Goal: Task Accomplishment & Management: Use online tool/utility

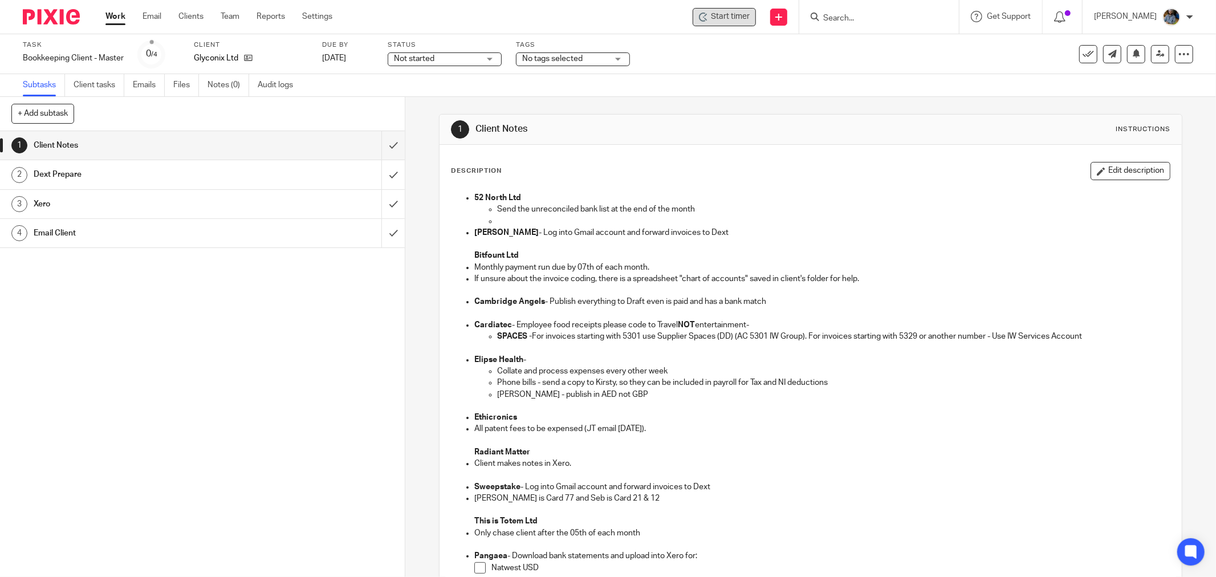
click at [743, 20] on span "Start timer" at bounding box center [730, 17] width 39 height 12
click at [742, 17] on span "Start timer" at bounding box center [730, 17] width 39 height 12
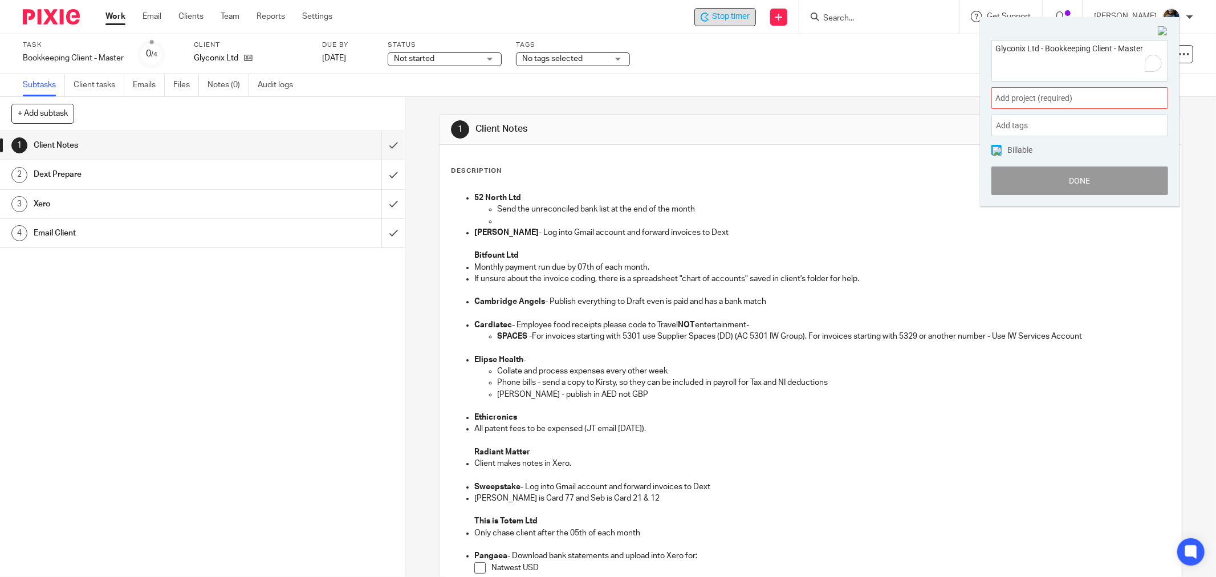
click at [1072, 89] on div "Add project (required) :" at bounding box center [1080, 98] width 177 height 22
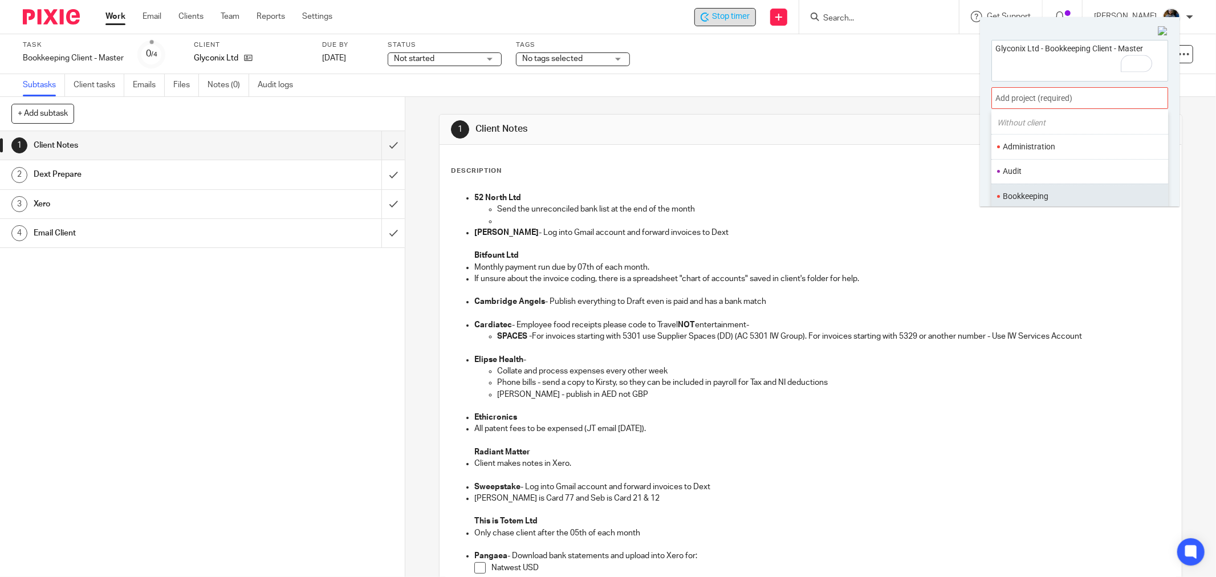
scroll to position [63, 0]
click at [1056, 163] on li "Bookkeeping" at bounding box center [1077, 169] width 149 height 12
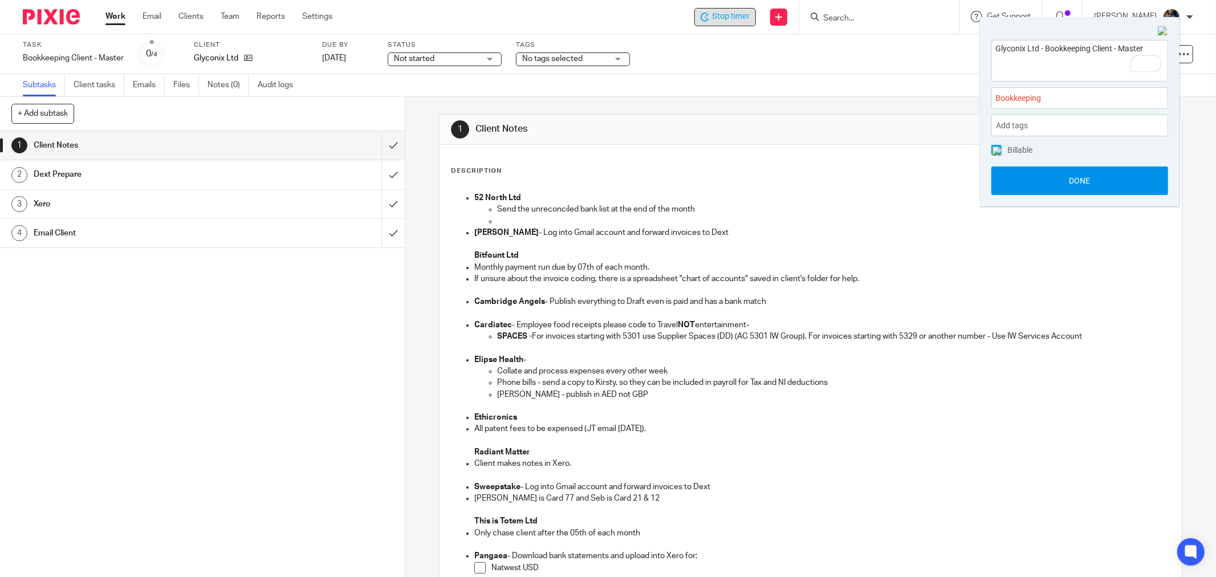
click at [1082, 180] on button "Done" at bounding box center [1080, 181] width 177 height 29
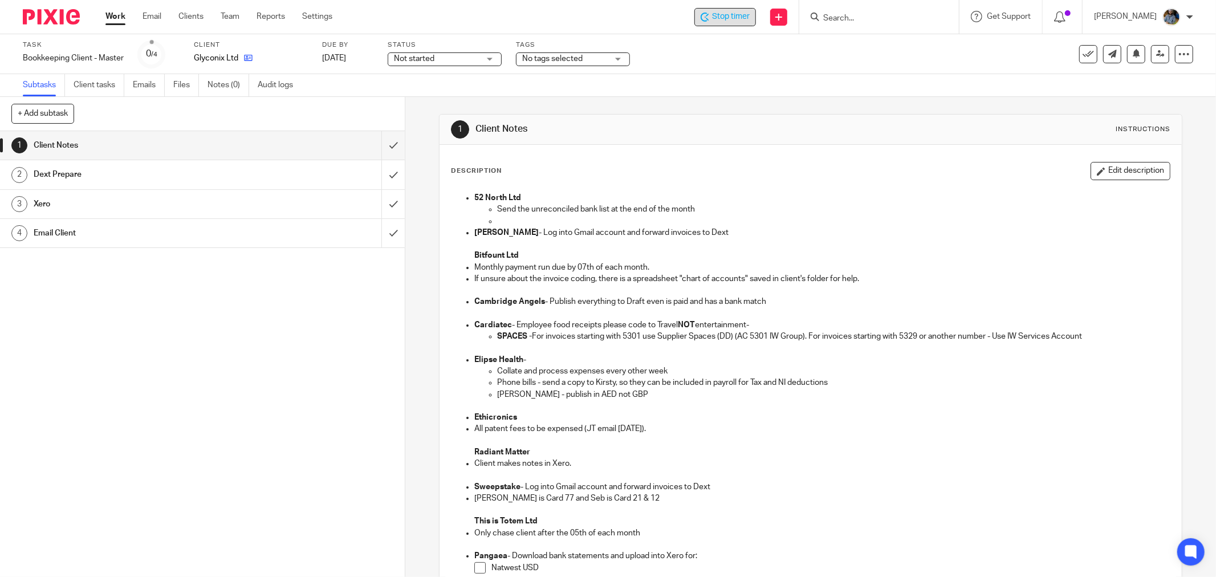
click at [245, 59] on icon at bounding box center [248, 58] width 9 height 9
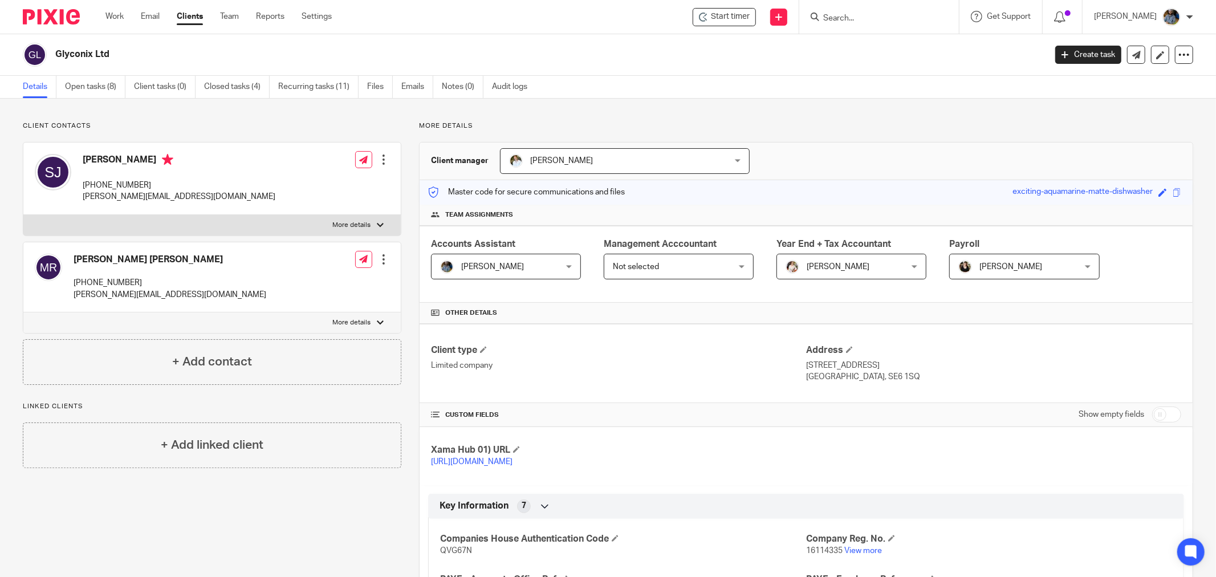
drag, startPoint x: 679, startPoint y: 113, endPoint x: 676, endPoint y: 140, distance: 26.9
drag, startPoint x: 723, startPoint y: 103, endPoint x: 707, endPoint y: 2, distance: 102.2
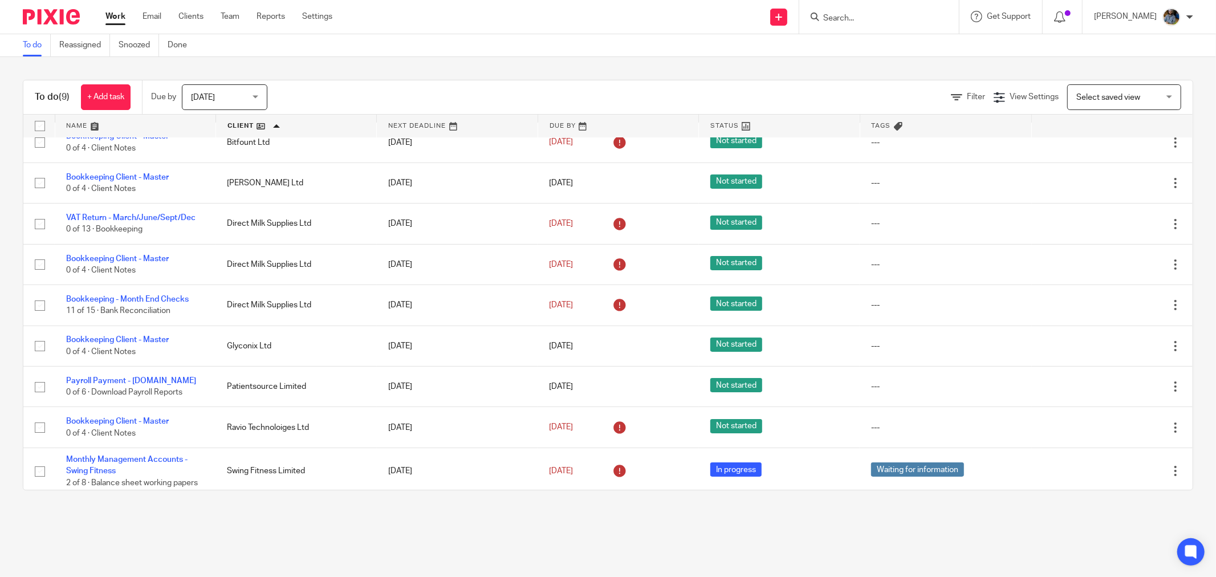
scroll to position [23, 0]
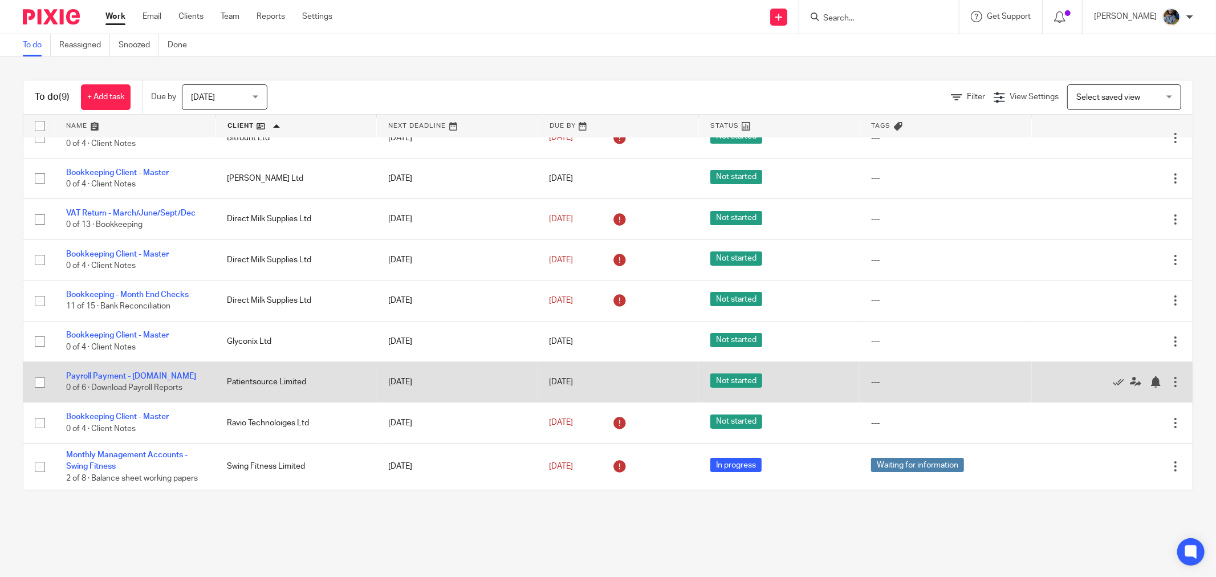
click at [1032, 403] on td "Edit task Delete" at bounding box center [1112, 423] width 161 height 40
